Goal: Task Accomplishment & Management: Manage account settings

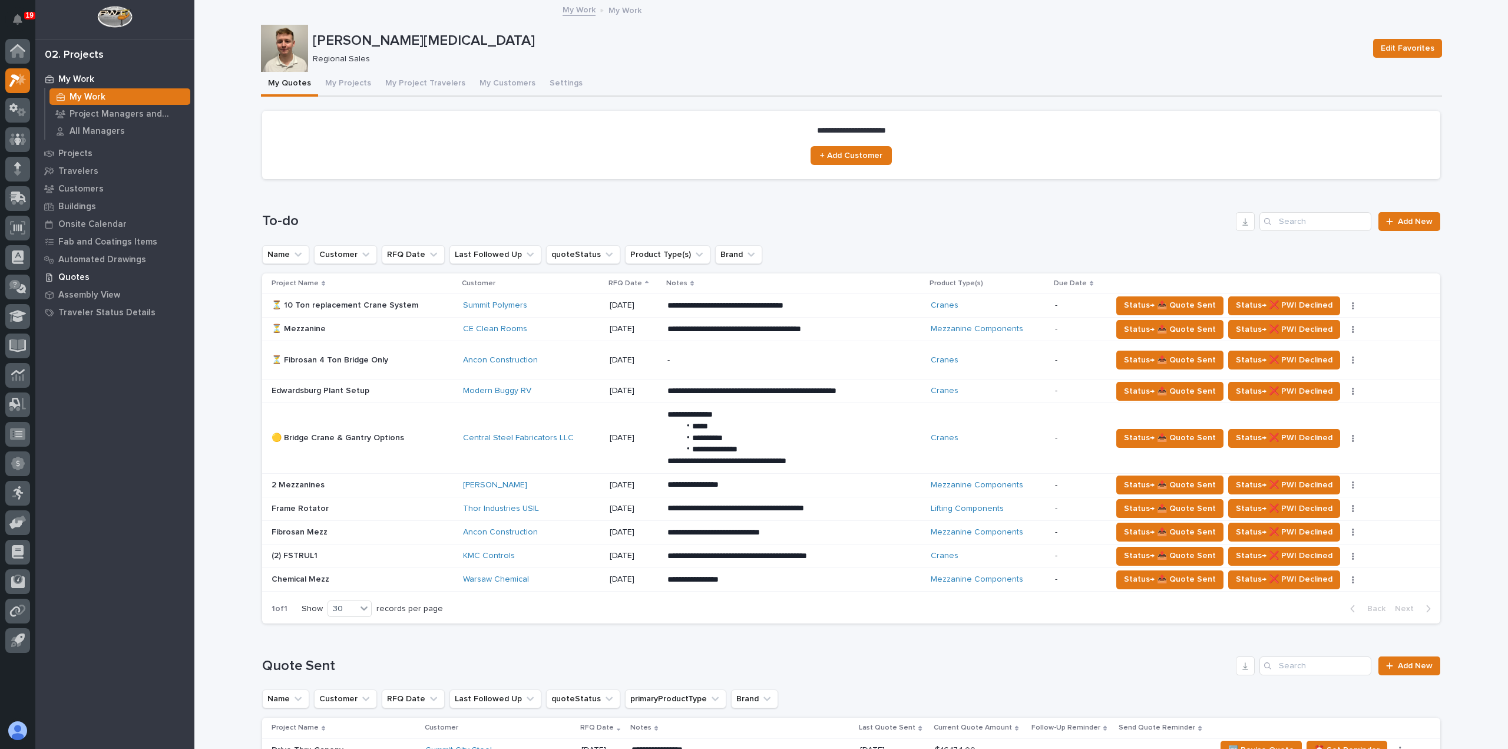
click at [75, 276] on p "Quotes" at bounding box center [73, 277] width 31 height 11
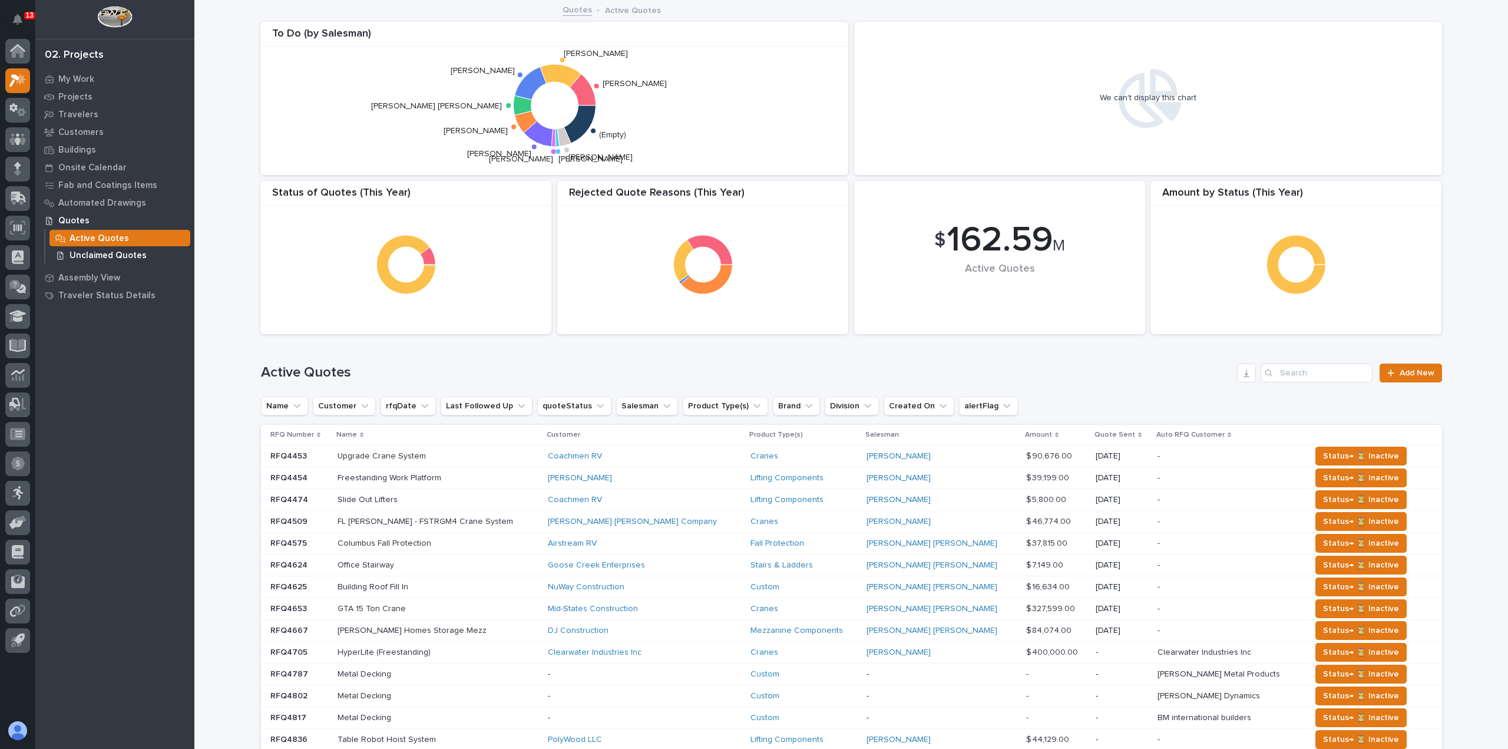
click at [121, 255] on p "Unclaimed Quotes" at bounding box center [108, 255] width 77 height 11
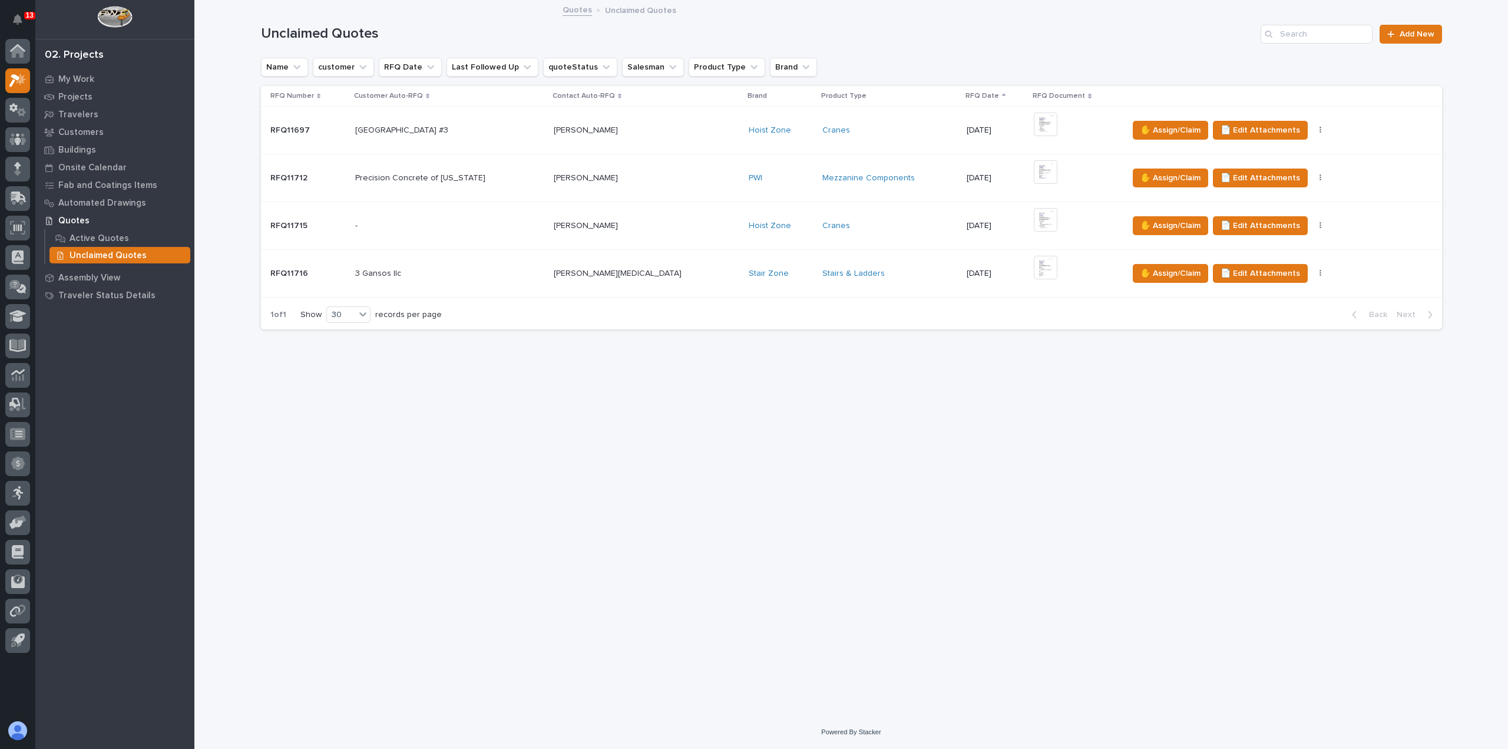
click at [645, 231] on div "[PERSON_NAME] [PERSON_NAME]" at bounding box center [647, 225] width 186 height 19
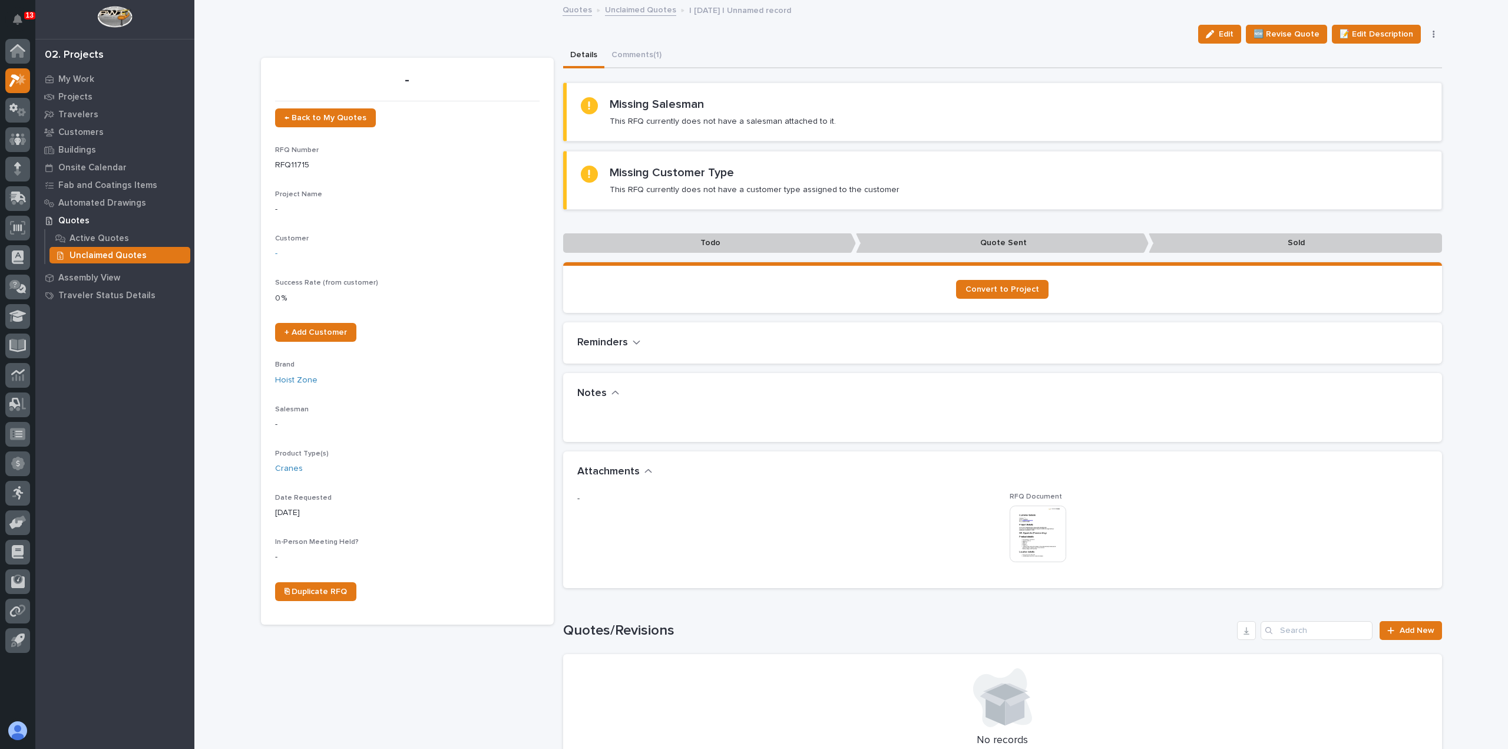
click at [1431, 38] on div "Edit 🆕 Revise Quote 📝 Edit Description 📞 Edit Contact Info ✋ Assign/Claim Delet…" at bounding box center [1318, 34] width 249 height 19
click at [1431, 31] on button "button" at bounding box center [1434, 34] width 16 height 8
click at [1399, 81] on button "✋ Assign/Claim" at bounding box center [1384, 76] width 105 height 19
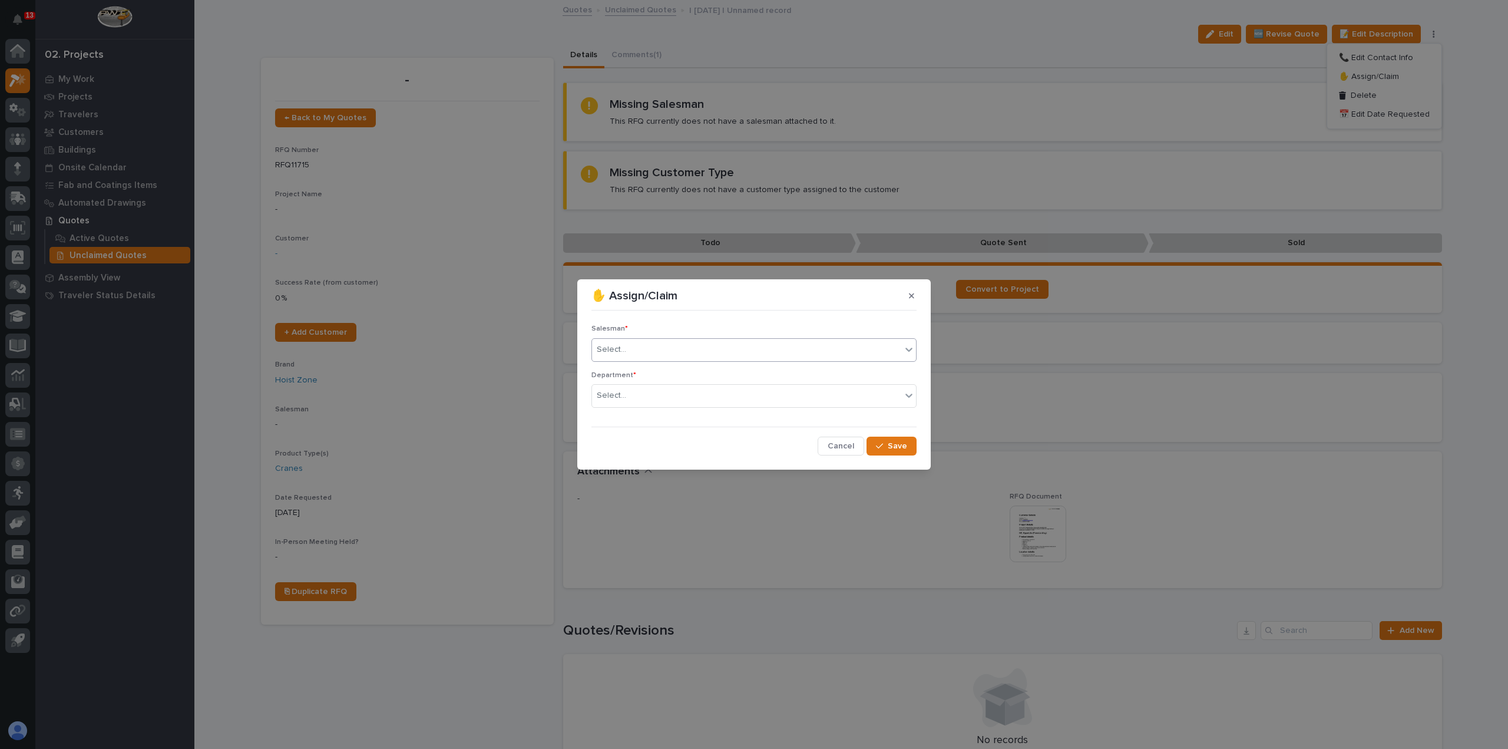
click at [773, 349] on div "Select..." at bounding box center [746, 349] width 309 height 19
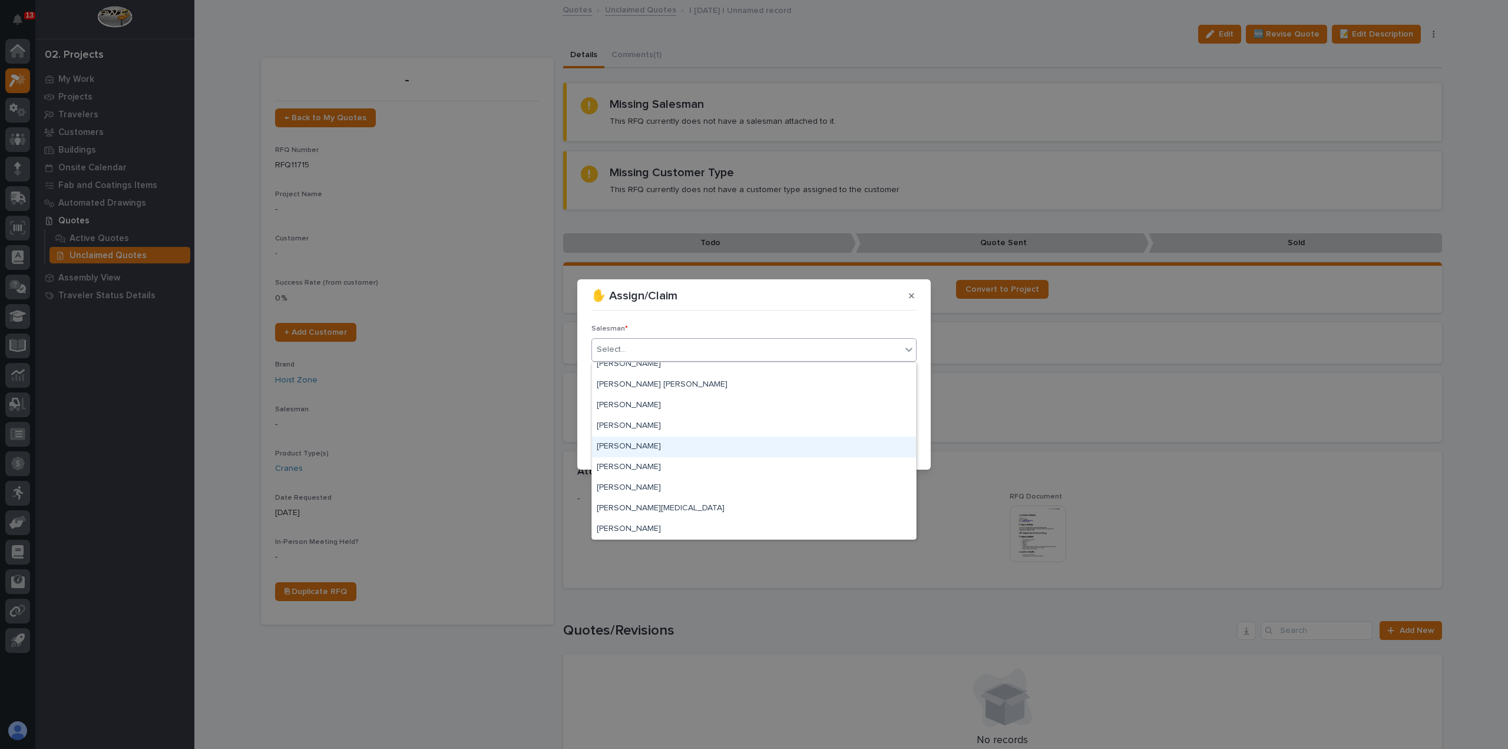
scroll to position [177, 0]
click at [698, 516] on div "[PERSON_NAME]" at bounding box center [754, 526] width 324 height 21
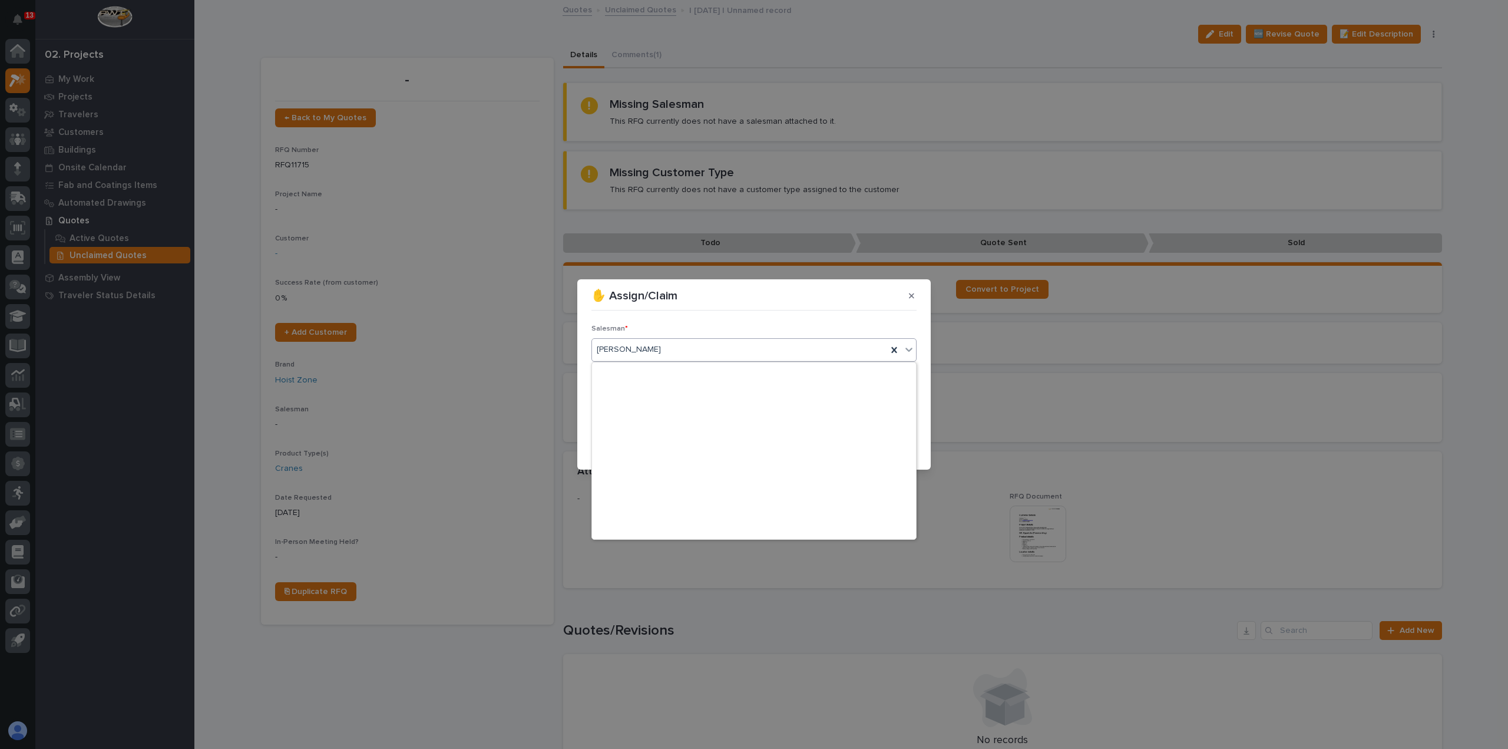
click at [914, 345] on icon at bounding box center [909, 350] width 12 height 12
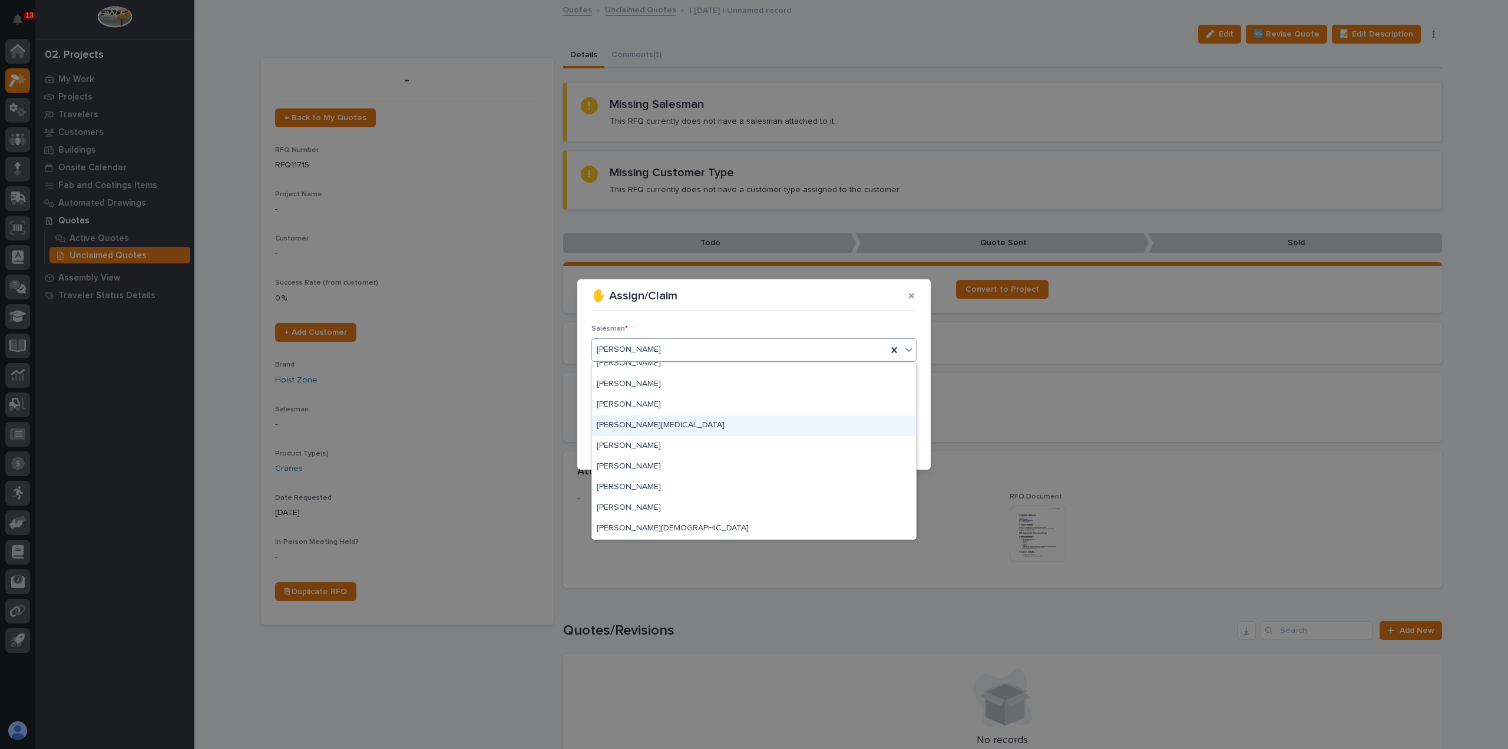
click at [767, 427] on div "[PERSON_NAME][MEDICAL_DATA]" at bounding box center [754, 425] width 324 height 21
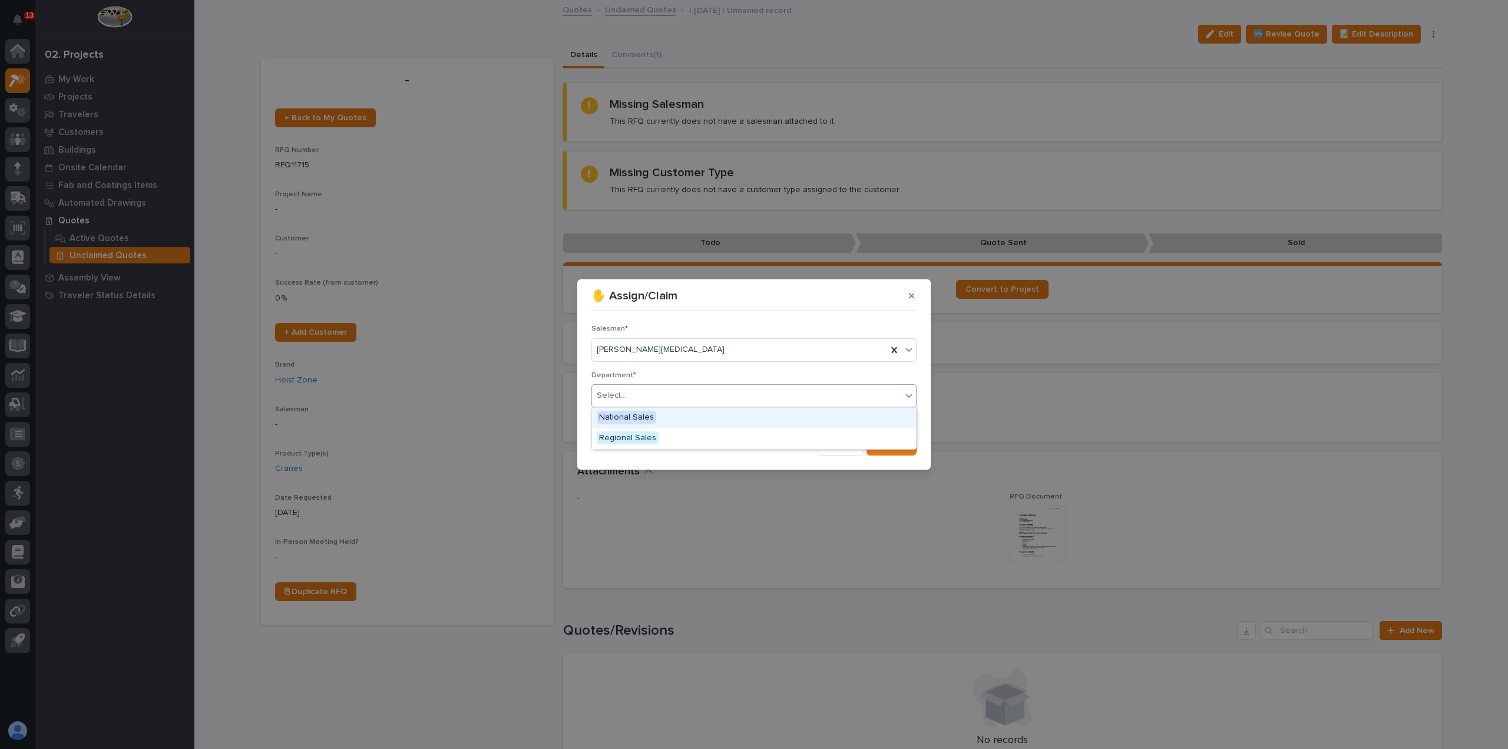
click at [734, 387] on div "Select..." at bounding box center [746, 395] width 309 height 19
click at [684, 438] on div "Regional Sales" at bounding box center [754, 438] width 324 height 21
click at [896, 440] on button "Save" at bounding box center [892, 446] width 50 height 19
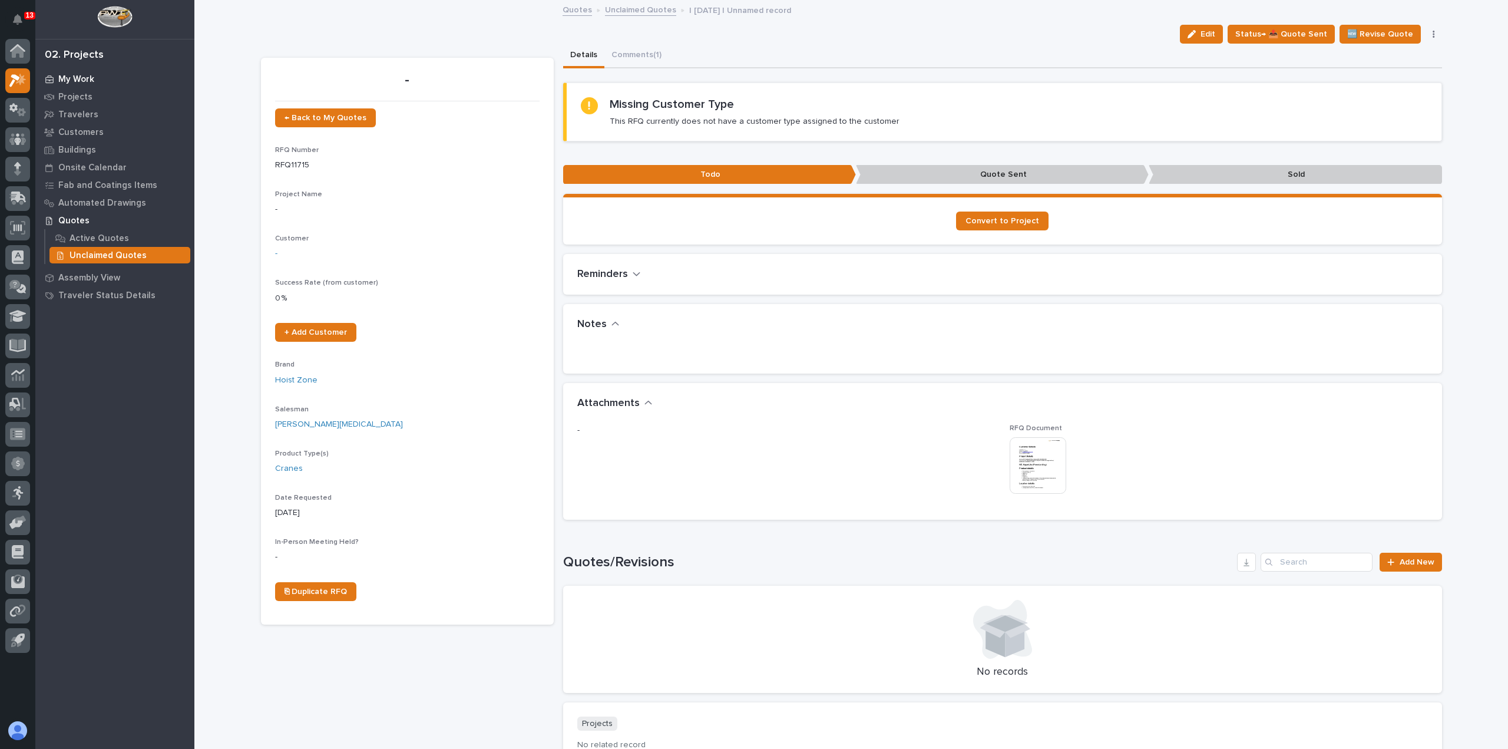
click at [97, 76] on div "My Work" at bounding box center [114, 79] width 153 height 16
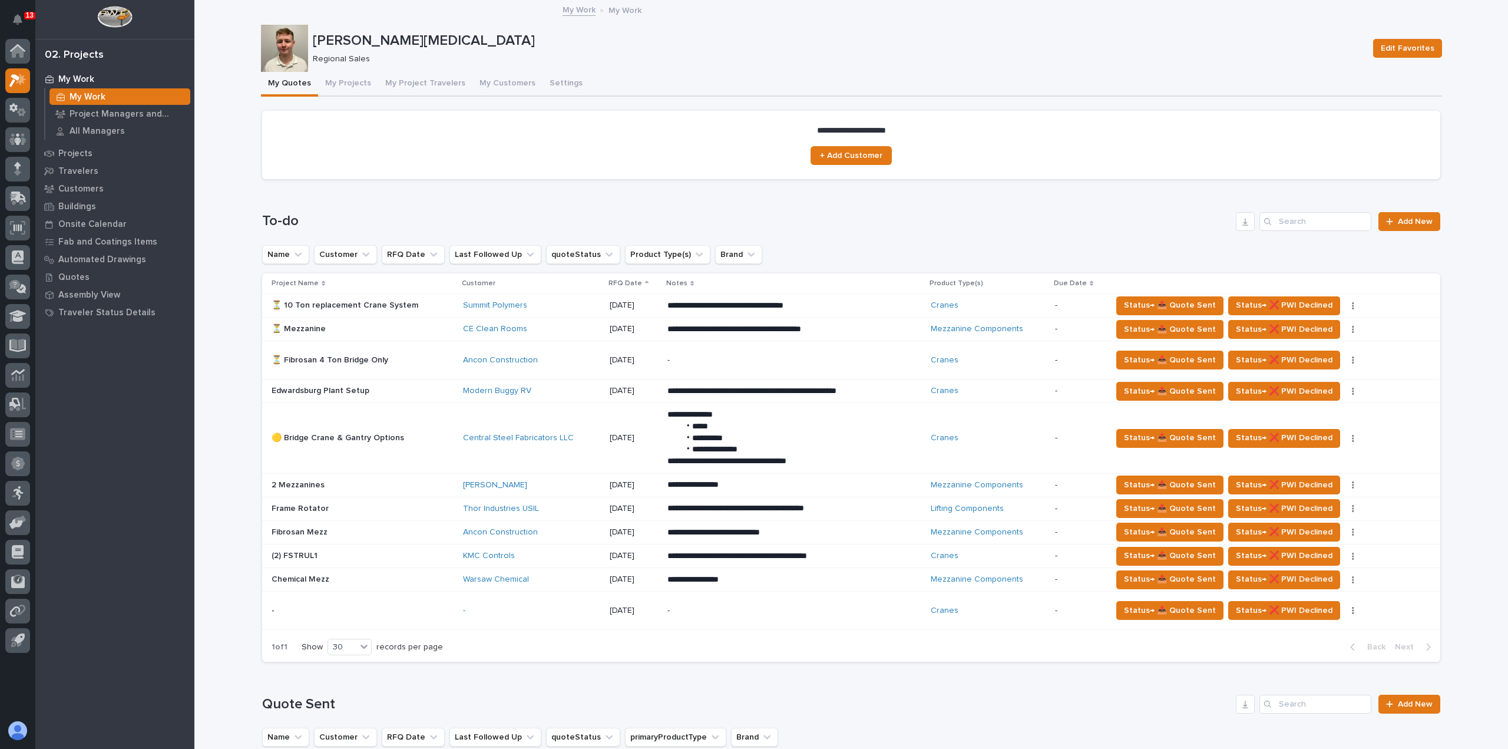
click at [334, 81] on button "My Projects" at bounding box center [348, 84] width 60 height 25
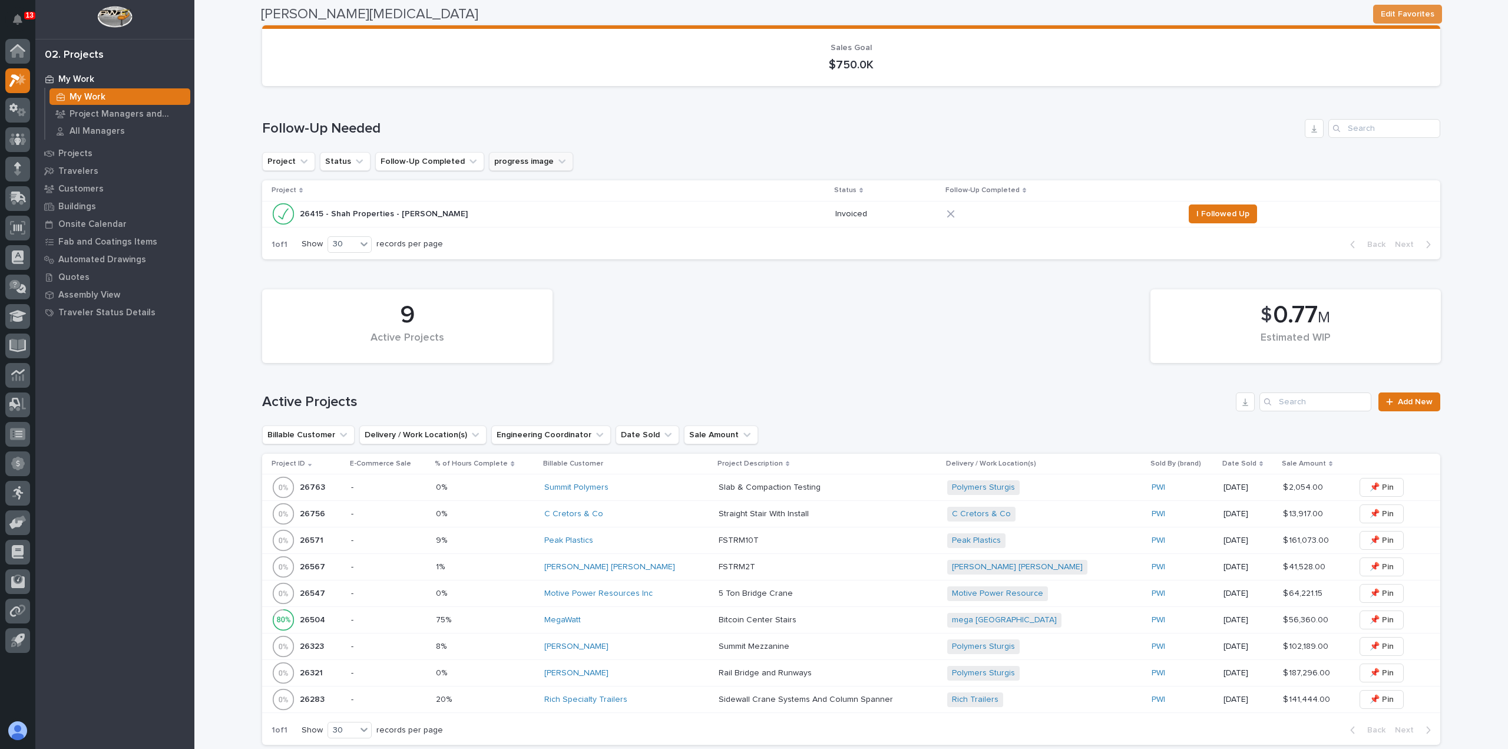
scroll to position [295, 0]
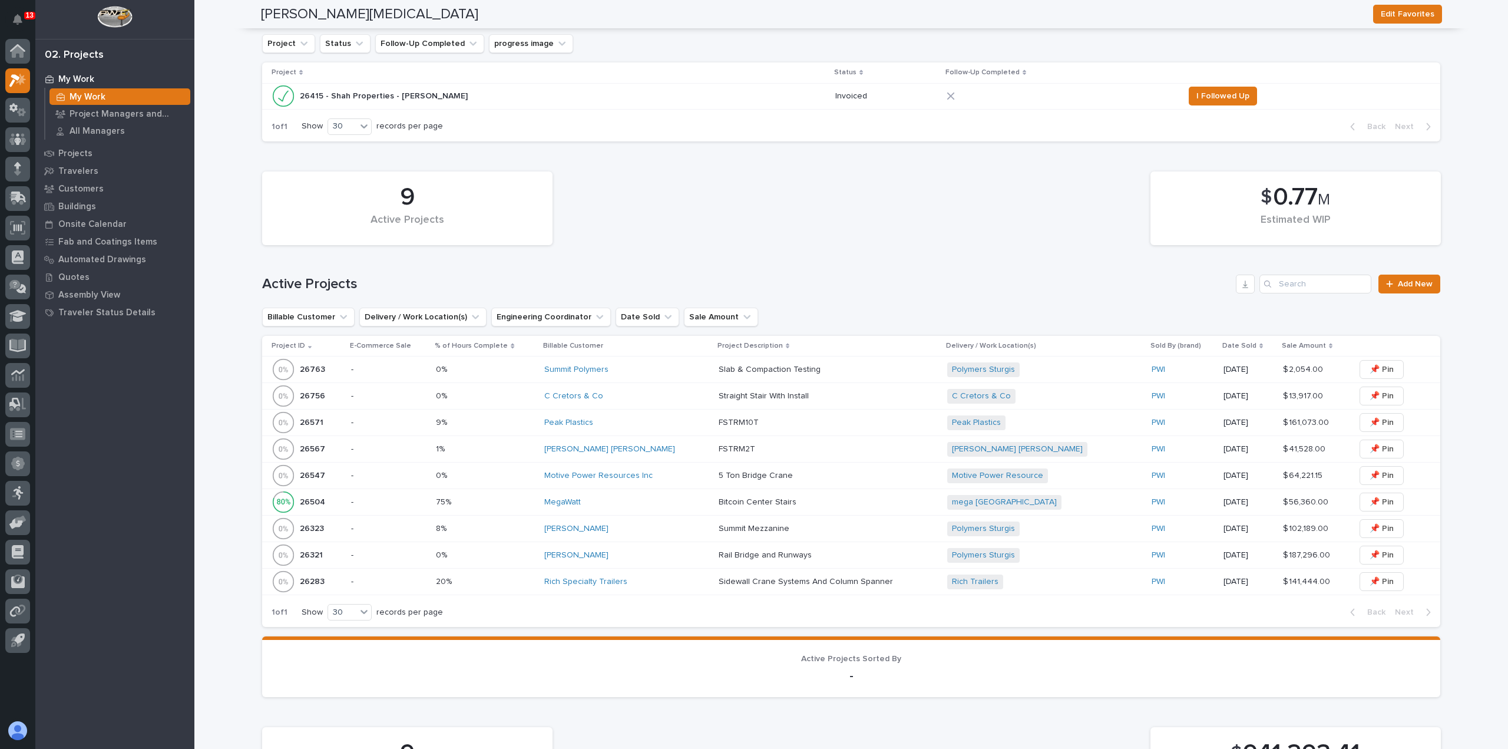
click at [666, 527] on div "[PERSON_NAME]" at bounding box center [626, 529] width 165 height 10
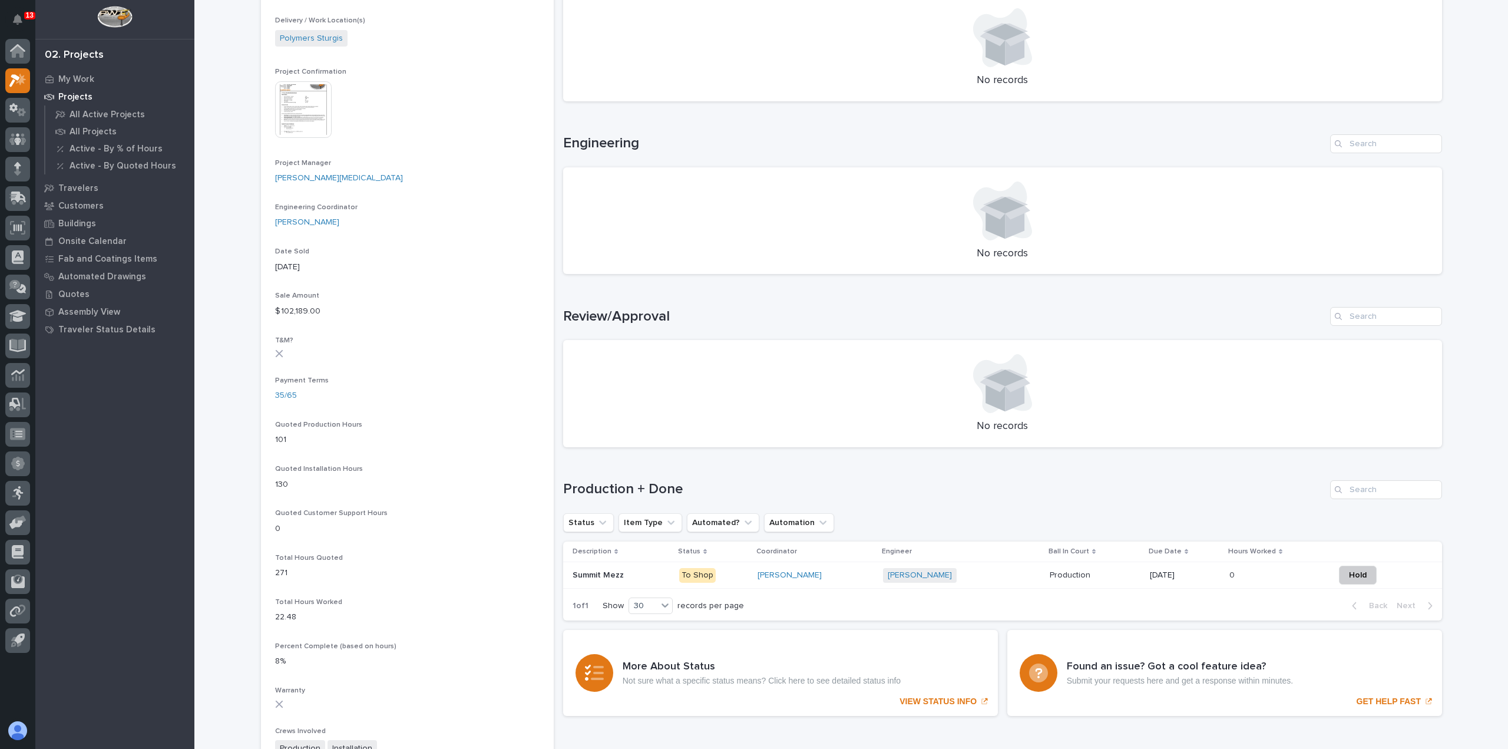
scroll to position [471, 0]
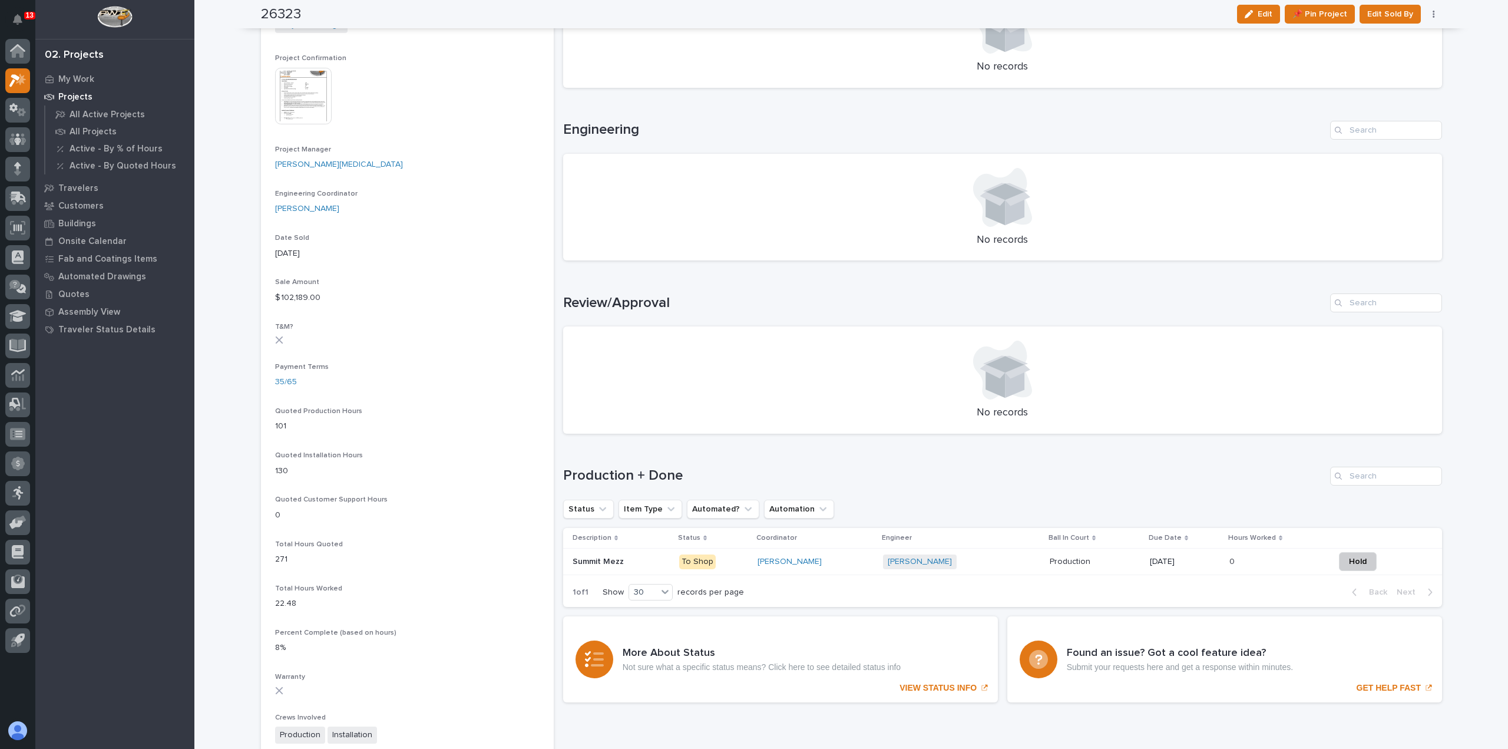
click at [956, 561] on div "[PERSON_NAME] + 0" at bounding box center [961, 561] width 157 height 15
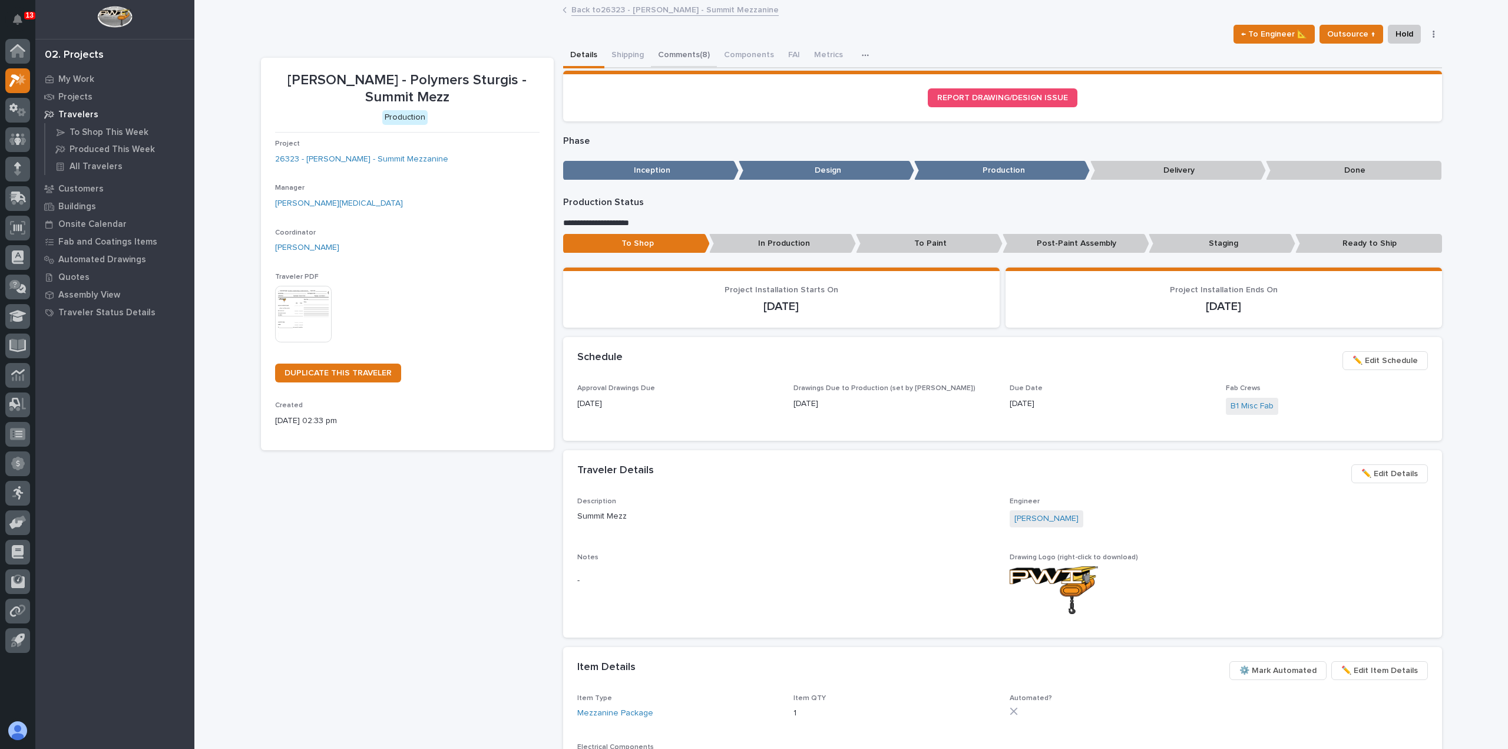
click at [692, 55] on button "Comments (8)" at bounding box center [684, 56] width 66 height 25
